Goal: Share content: Share content

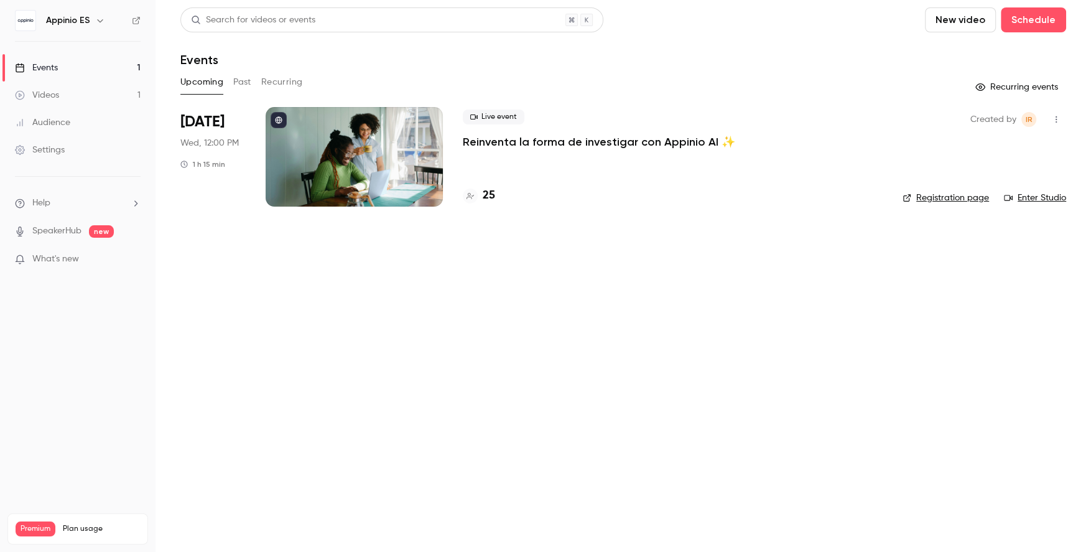
click at [496, 154] on div "Live event Reinventa la forma de investigar con Appinio AI ✨ 25" at bounding box center [673, 156] width 420 height 99
click at [372, 166] on div at bounding box center [354, 156] width 177 height 99
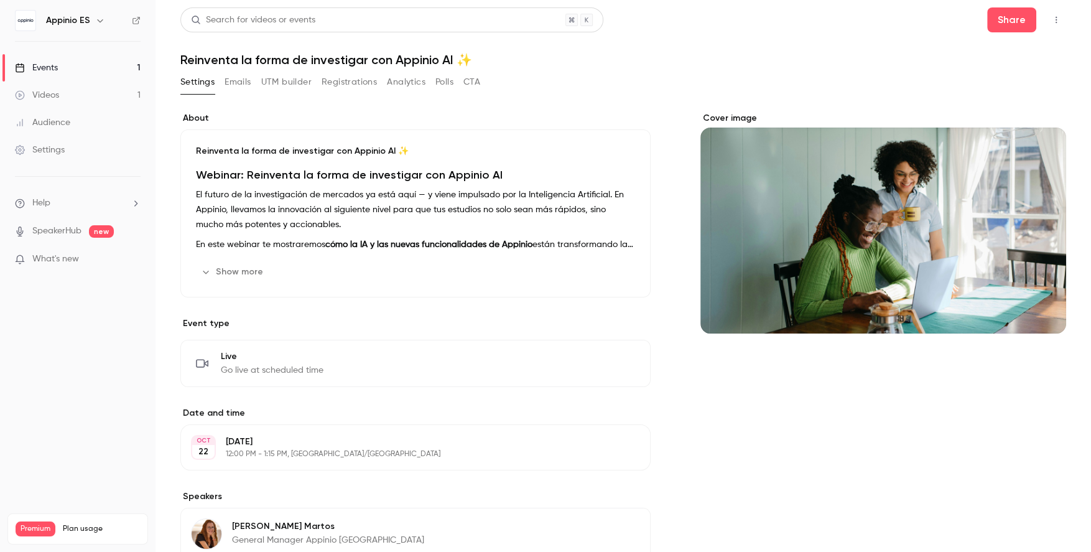
click at [356, 82] on button "Registrations" at bounding box center [348, 82] width 55 height 20
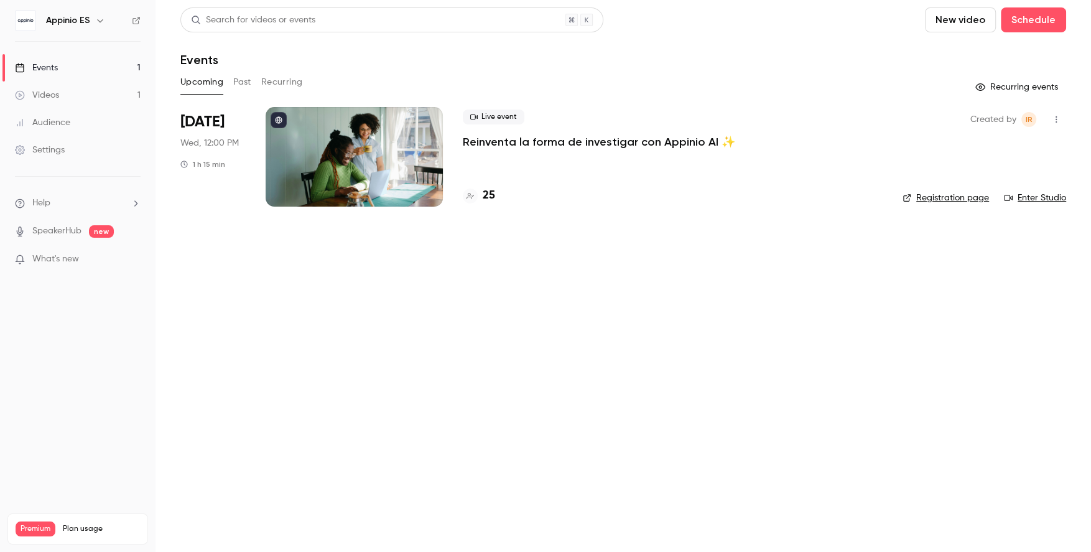
click at [482, 147] on p "Reinventa la forma de investigar con Appinio AI ✨" at bounding box center [599, 141] width 272 height 15
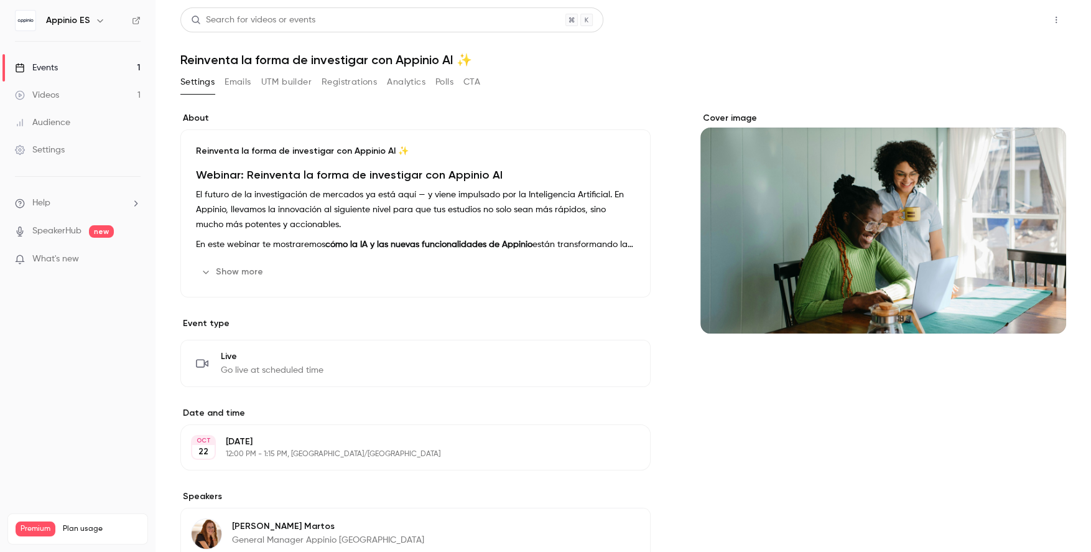
click at [1009, 24] on button "Share" at bounding box center [1011, 19] width 49 height 25
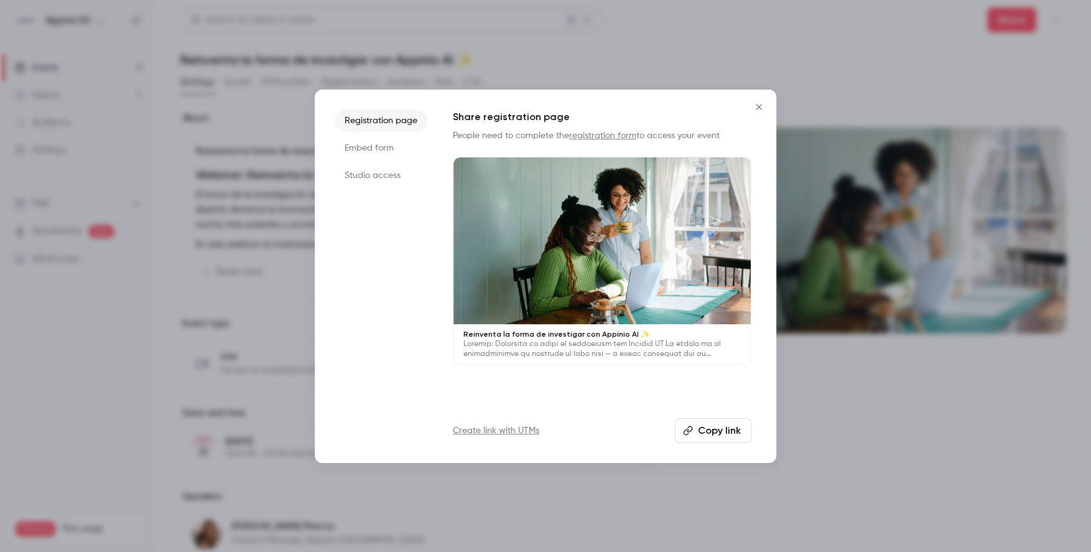
click at [707, 434] on button "Copy link" at bounding box center [713, 430] width 76 height 25
